Goal: Information Seeking & Learning: Learn about a topic

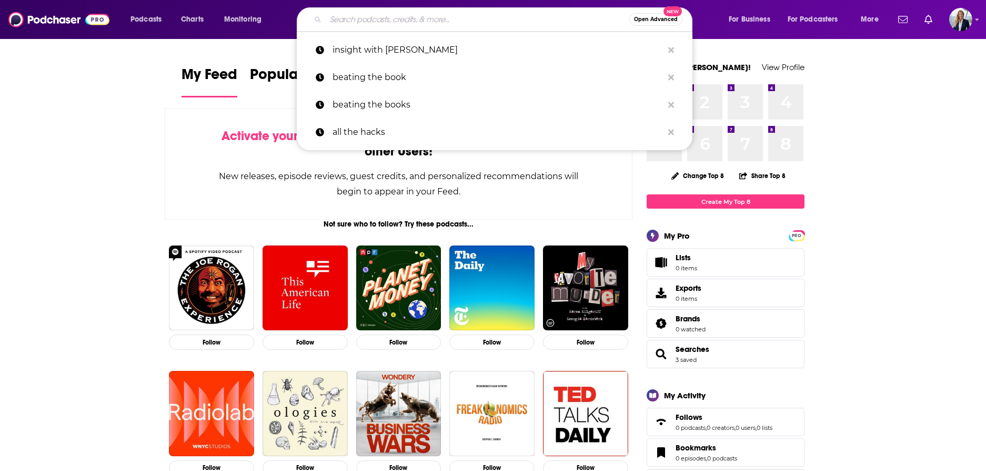
click at [400, 15] on input "Search podcasts, credits, & more..." at bounding box center [478, 19] width 304 height 17
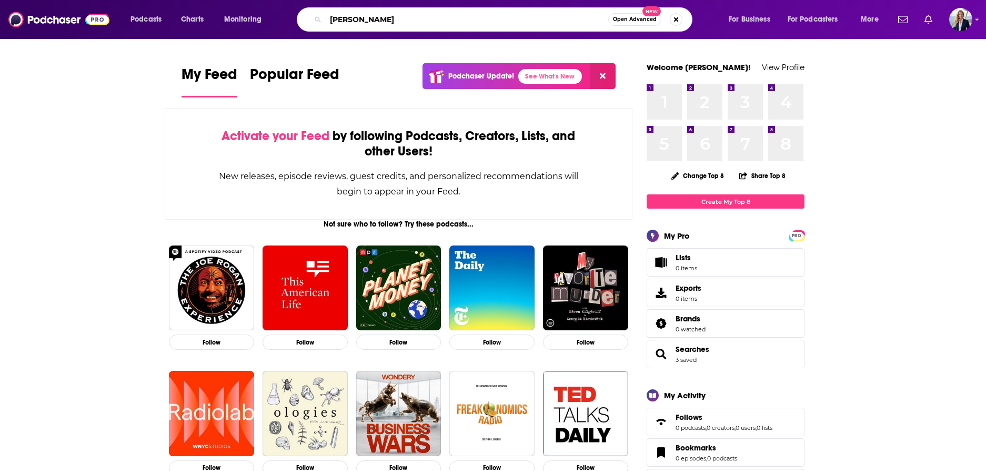
type input "[PERSON_NAME]"
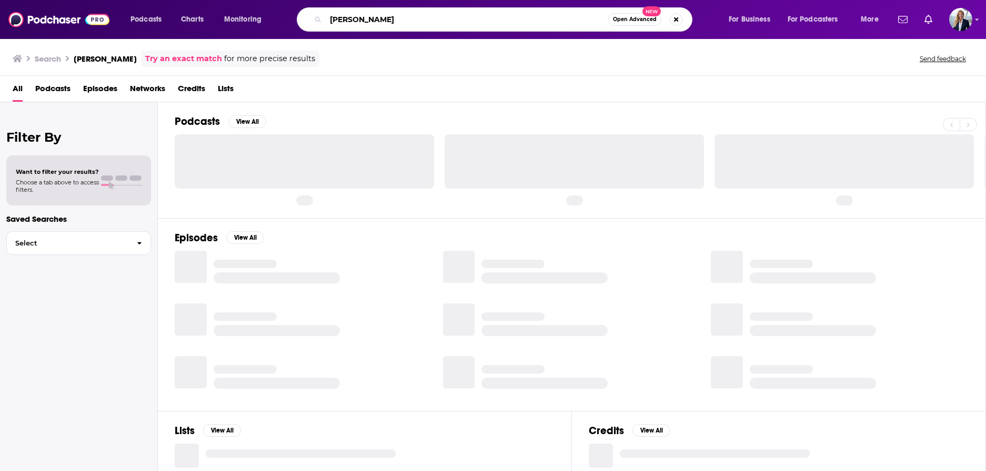
click at [406, 13] on input "[PERSON_NAME]" at bounding box center [467, 19] width 283 height 17
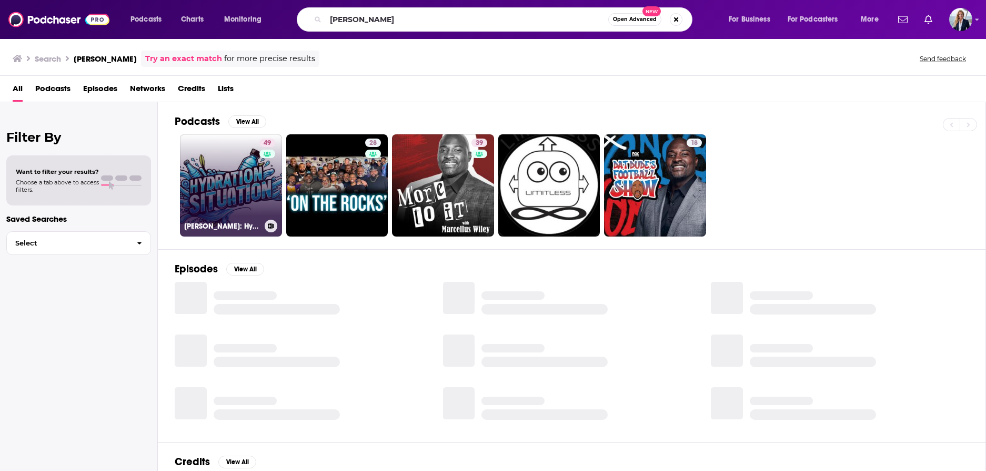
click at [247, 175] on link "49 [PERSON_NAME]: Hydration Situation" at bounding box center [231, 185] width 102 height 102
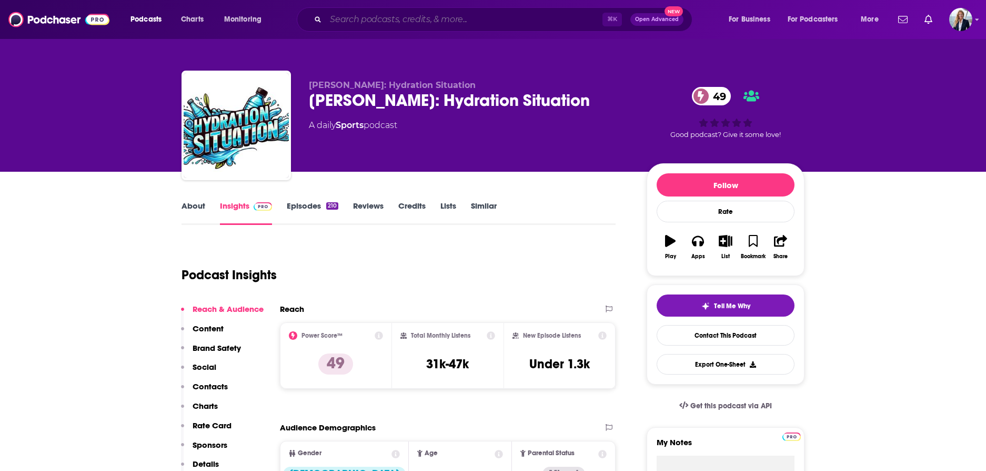
click at [333, 21] on input "Search podcasts, credits, & more..." at bounding box center [464, 19] width 277 height 17
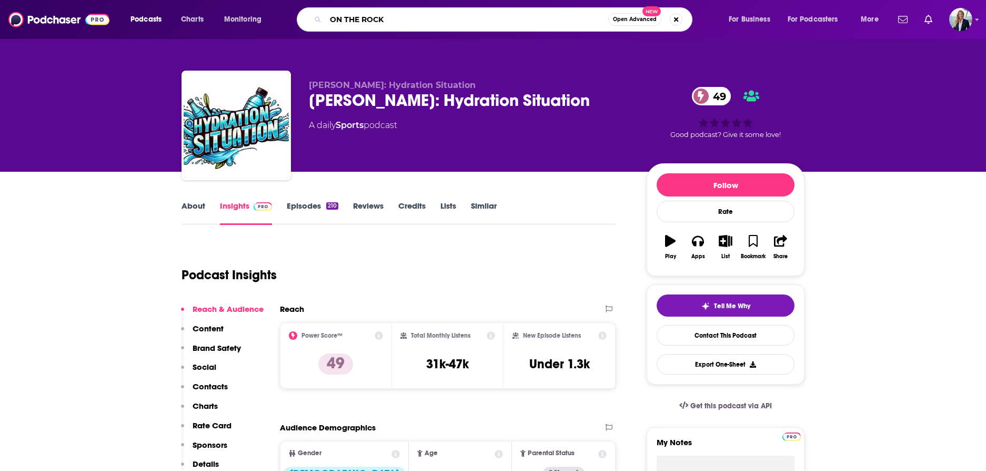
type input "ON THE ROCKS"
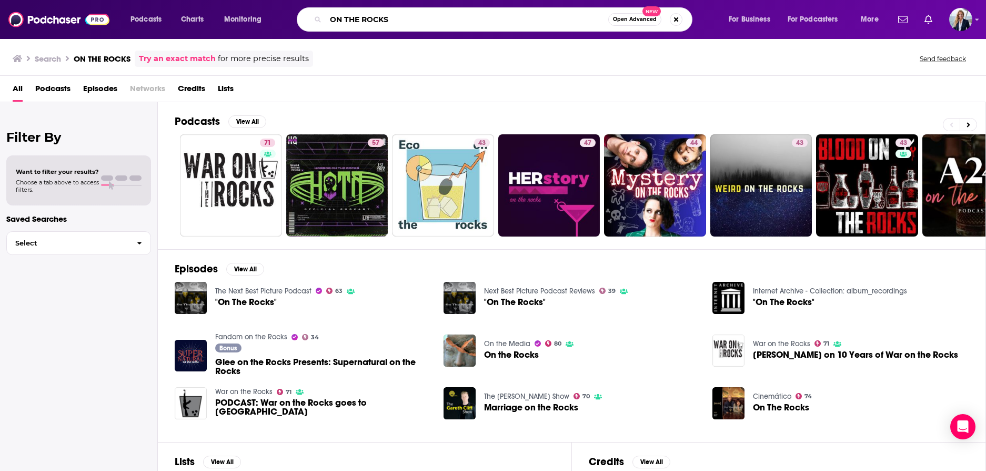
drag, startPoint x: 414, startPoint y: 22, endPoint x: 282, endPoint y: 12, distance: 132.5
click at [282, 12] on div "Podcasts Charts Monitoring ON THE ROCKS Open Advanced New For Business For Podc…" at bounding box center [506, 19] width 766 height 24
type input "[PERSON_NAME]"
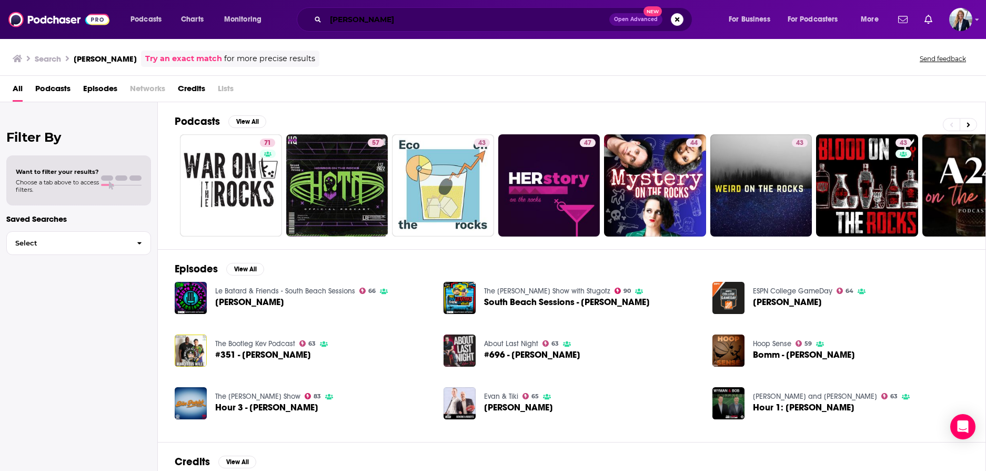
click at [406, 23] on input "[PERSON_NAME]" at bounding box center [468, 19] width 284 height 17
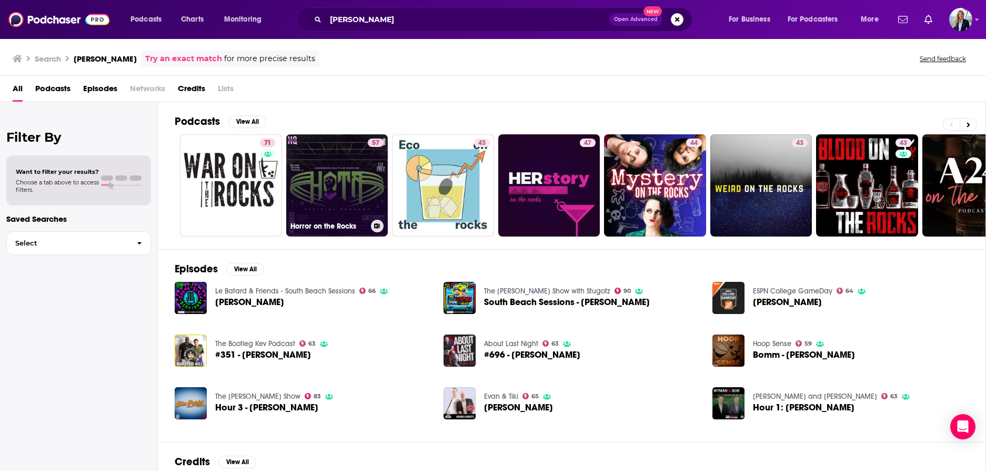
scroll to position [48, 0]
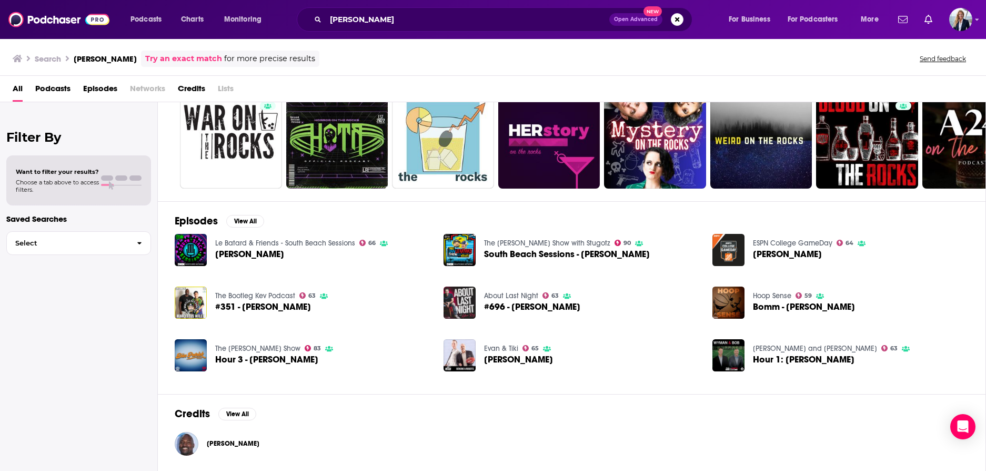
click at [230, 444] on span "[PERSON_NAME]" at bounding box center [233, 443] width 53 height 8
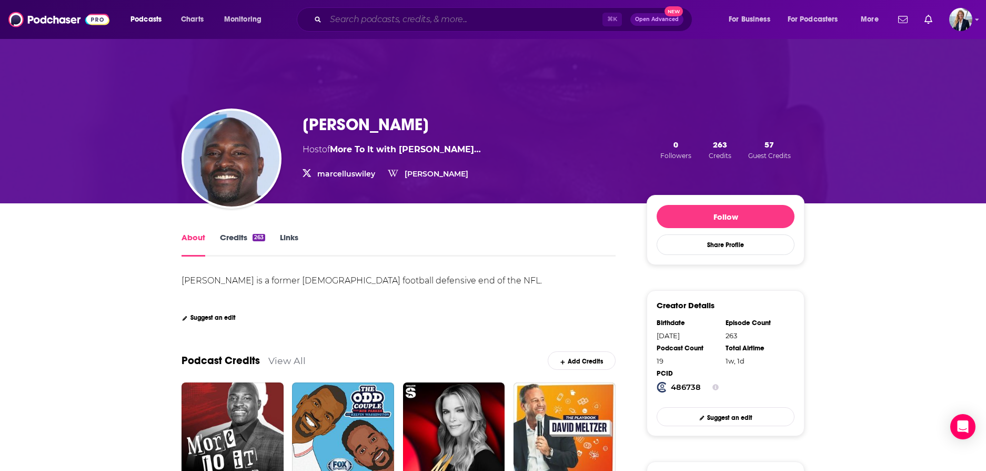
click at [342, 23] on input "Search podcasts, credits, & more..." at bounding box center [464, 19] width 277 height 17
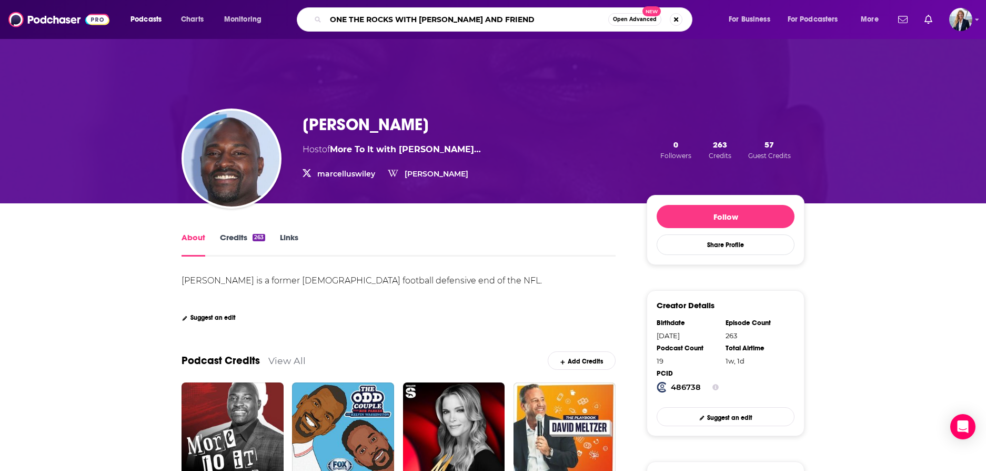
type input "ONE THE ROCKS WITH [PERSON_NAME] AND FRIENDS"
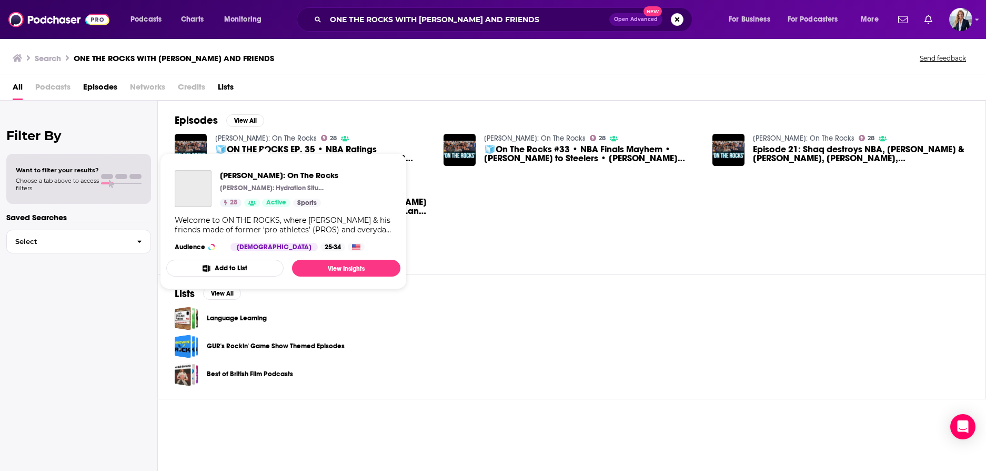
click at [235, 136] on link "[PERSON_NAME]: On The Rocks" at bounding box center [266, 138] width 102 height 9
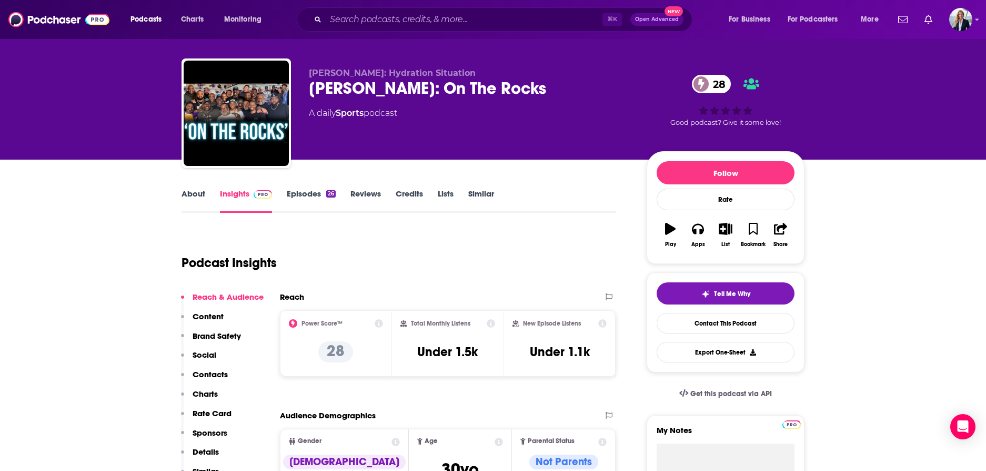
scroll to position [8, 0]
